Goal: Find specific page/section: Find specific page/section

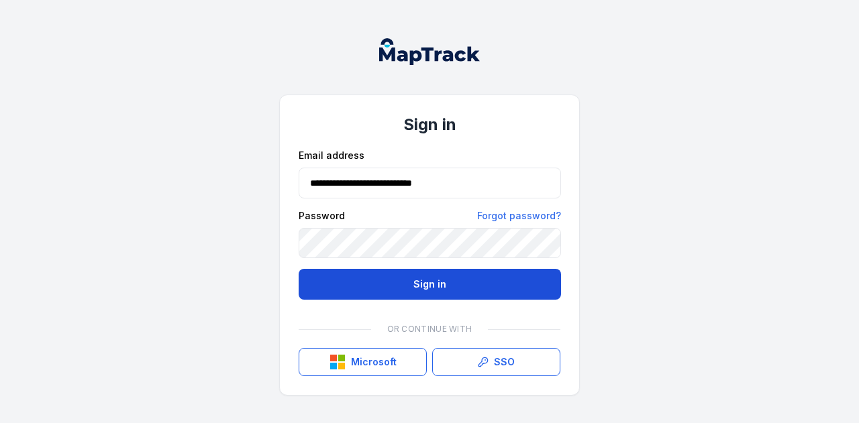
click at [411, 285] on button "Sign in" at bounding box center [430, 284] width 262 height 31
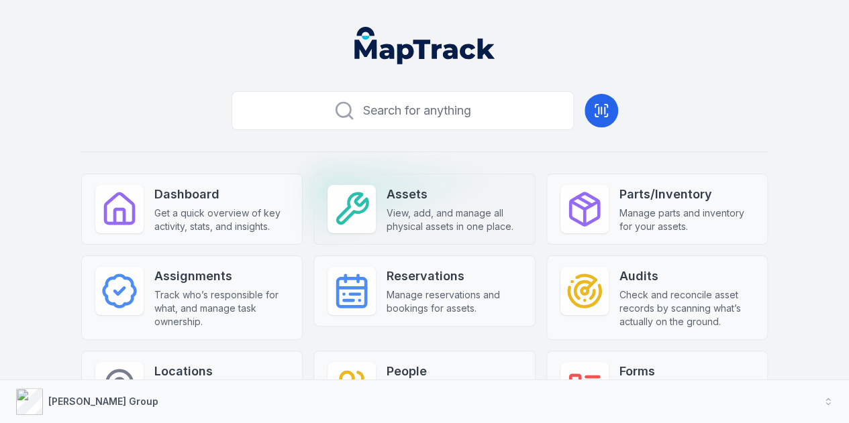
click at [387, 192] on strong "Assets" at bounding box center [454, 194] width 135 height 19
